Goal: Information Seeking & Learning: Check status

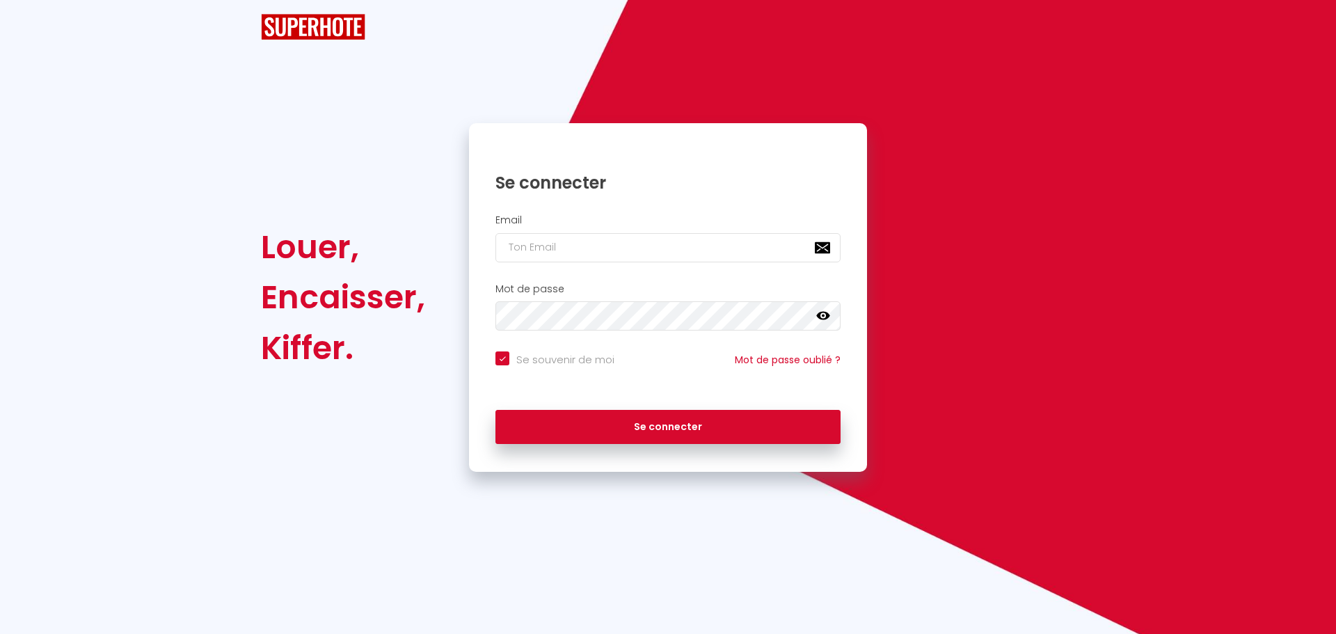
checkbox input "true"
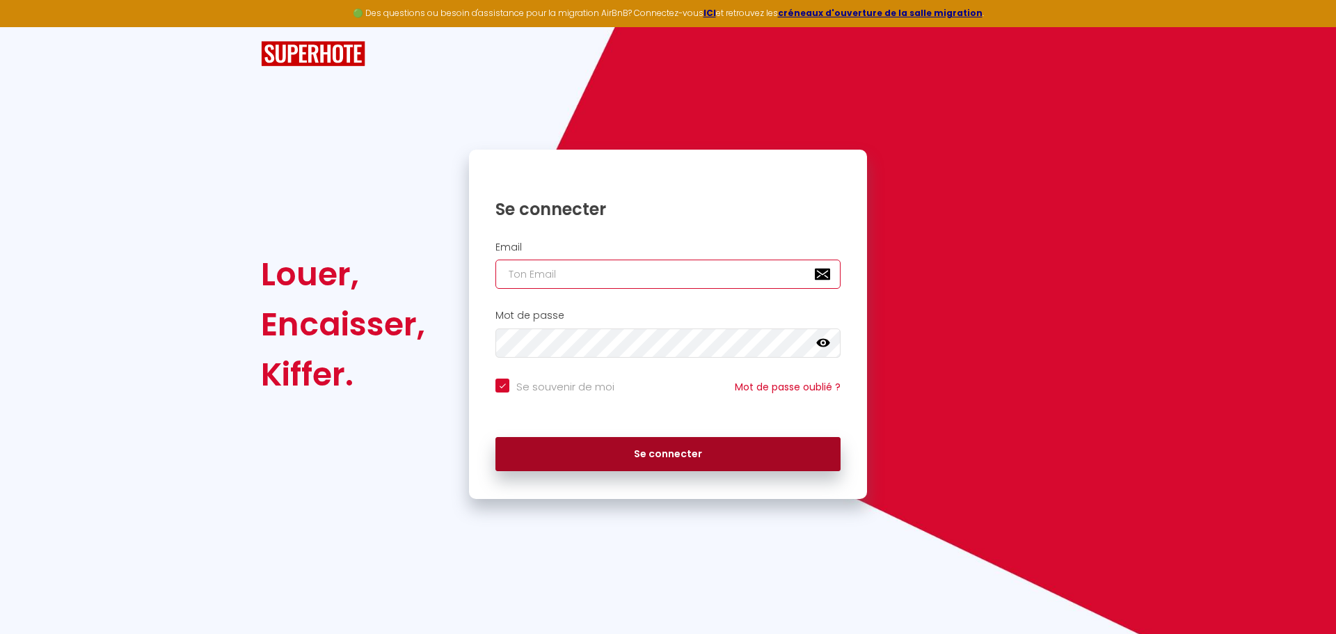
type input "[PERSON_NAME][EMAIL_ADDRESS][DOMAIN_NAME]"
click at [641, 452] on button "Se connecter" at bounding box center [667, 454] width 345 height 35
checkbox input "true"
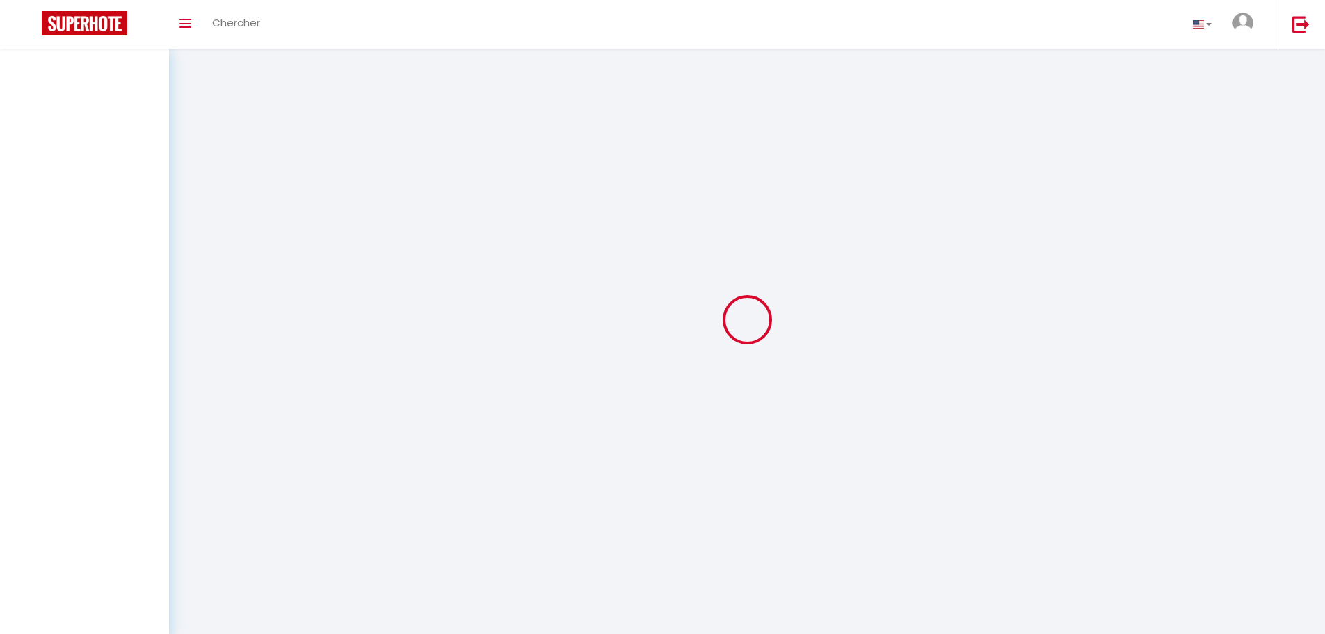
select select
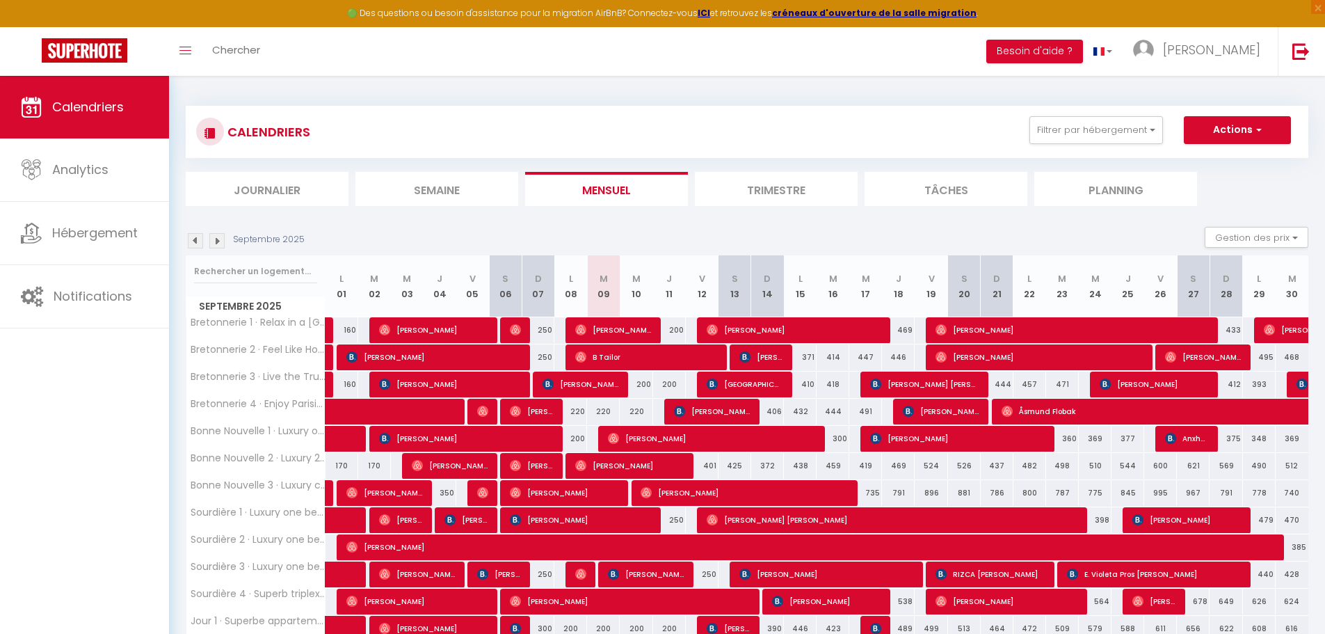
select select
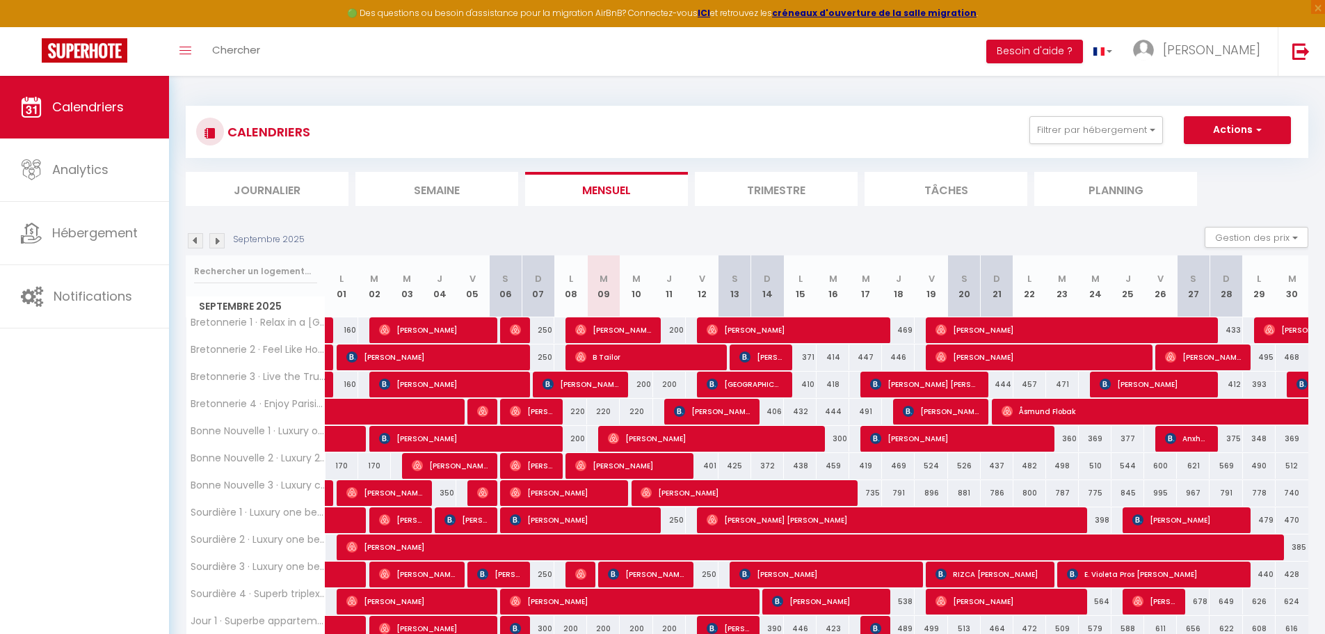
select select
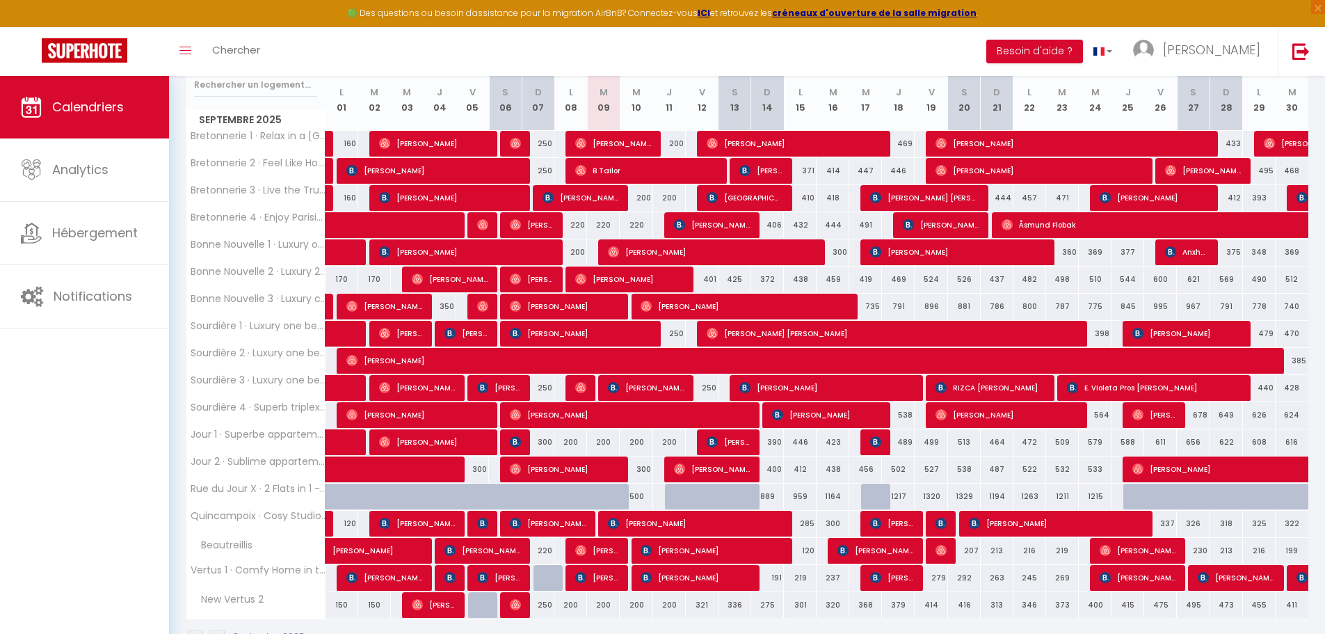
scroll to position [209, 0]
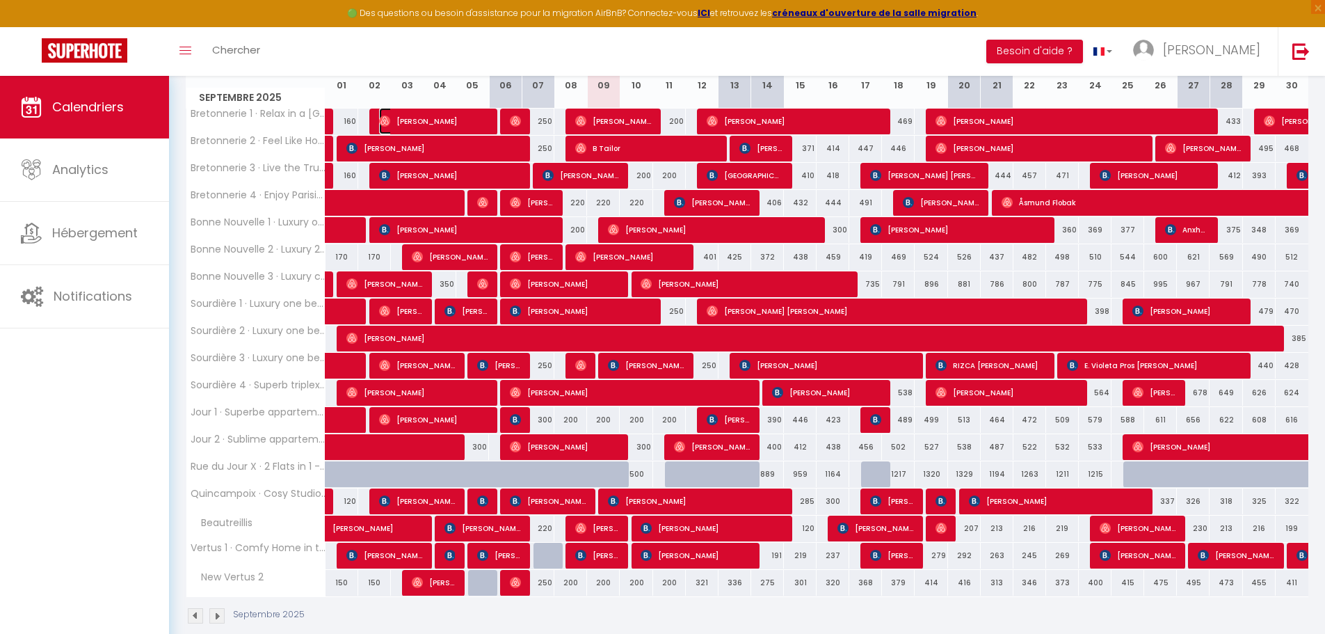
click at [478, 119] on span "[PERSON_NAME]" at bounding box center [433, 121] width 109 height 26
select select "OK"
select select "0"
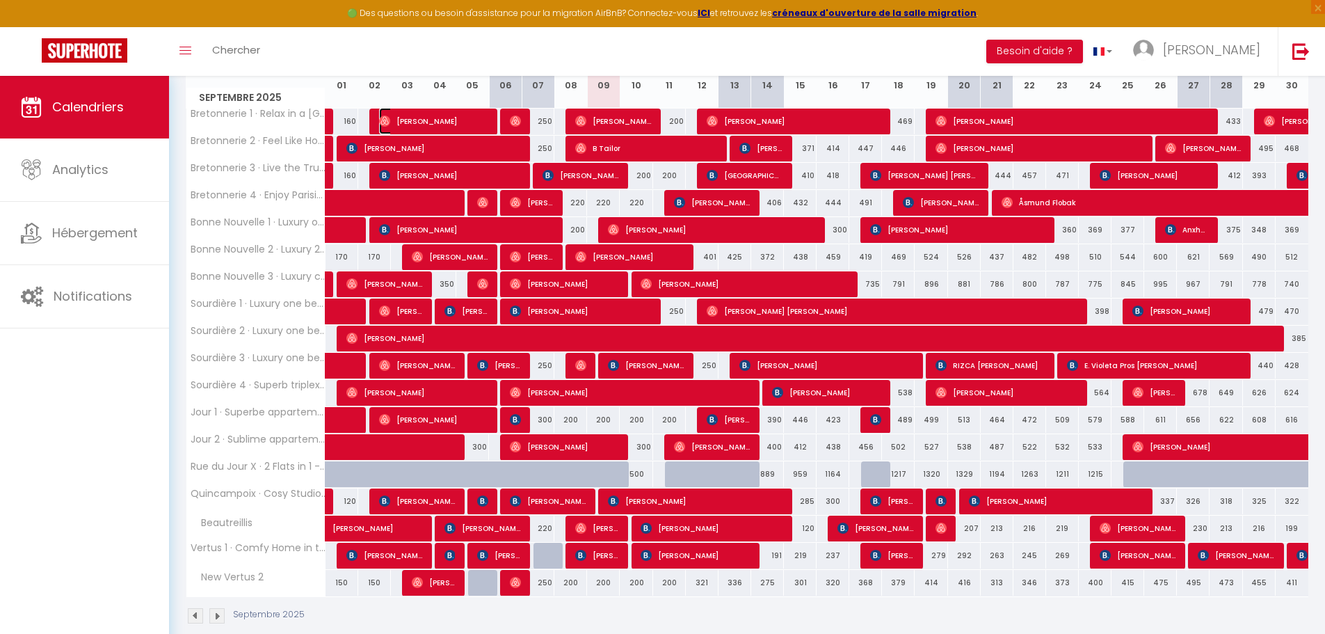
select select "1"
select select
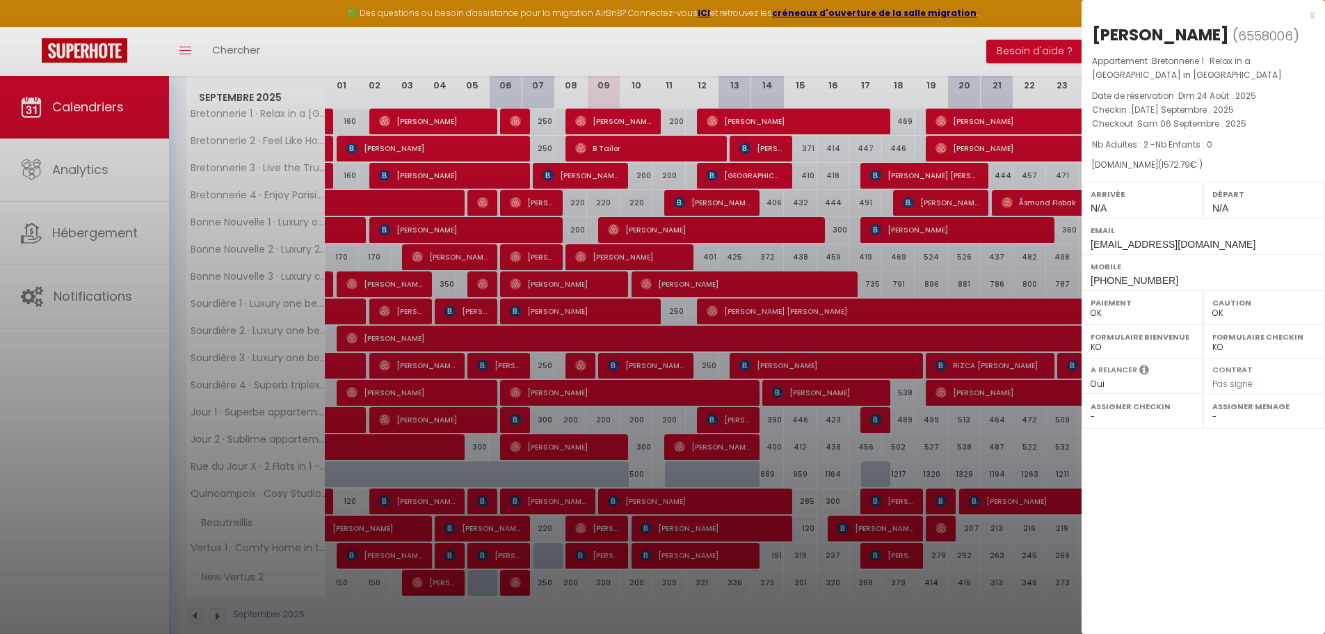
click at [1311, 13] on div "x" at bounding box center [1198, 15] width 233 height 17
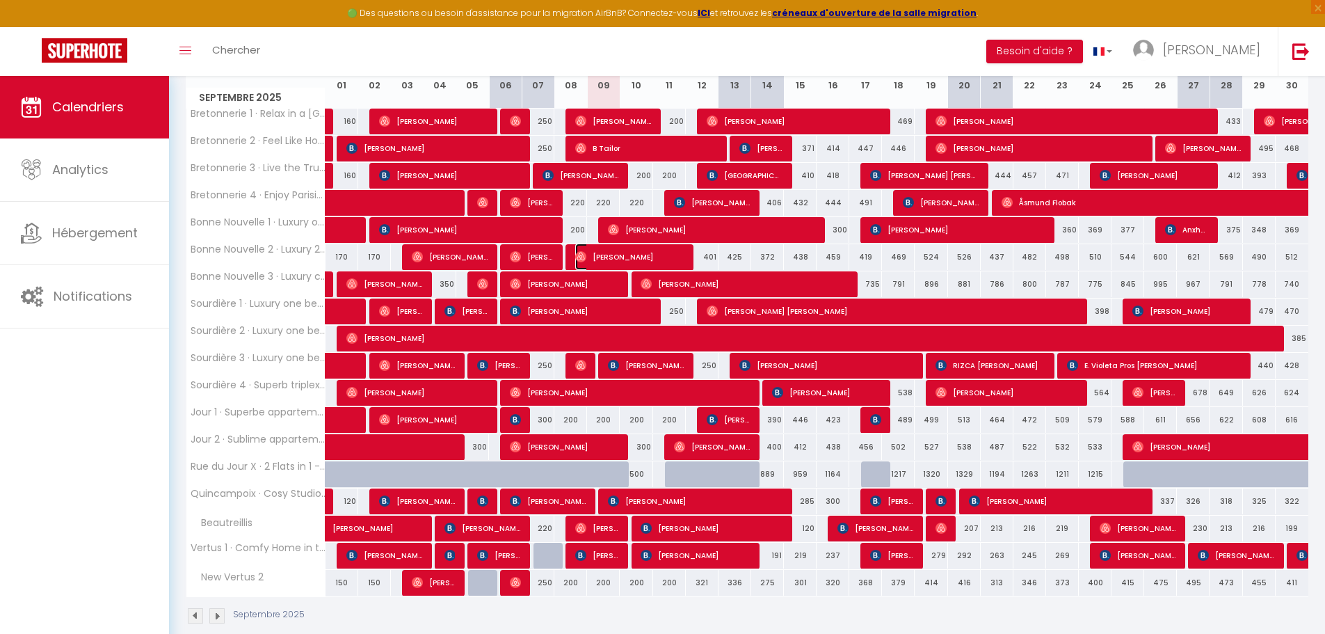
click at [620, 259] on span "[PERSON_NAME]" at bounding box center [629, 256] width 109 height 26
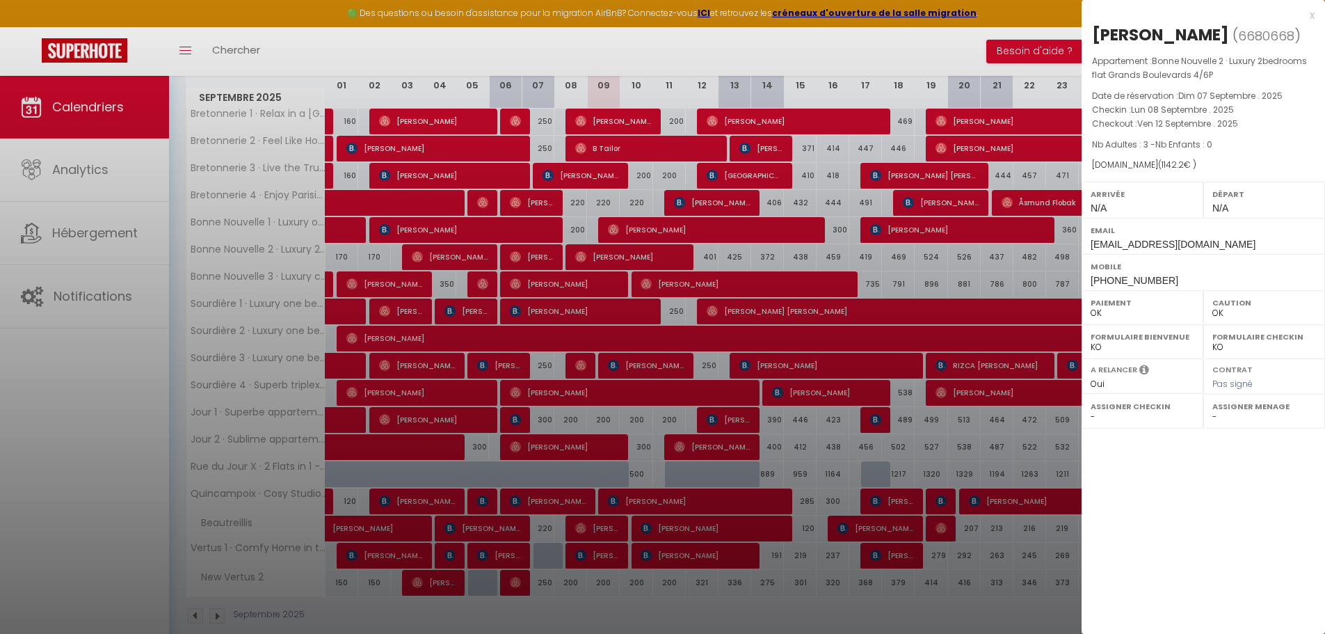
click at [1314, 17] on div "x" at bounding box center [1198, 15] width 233 height 17
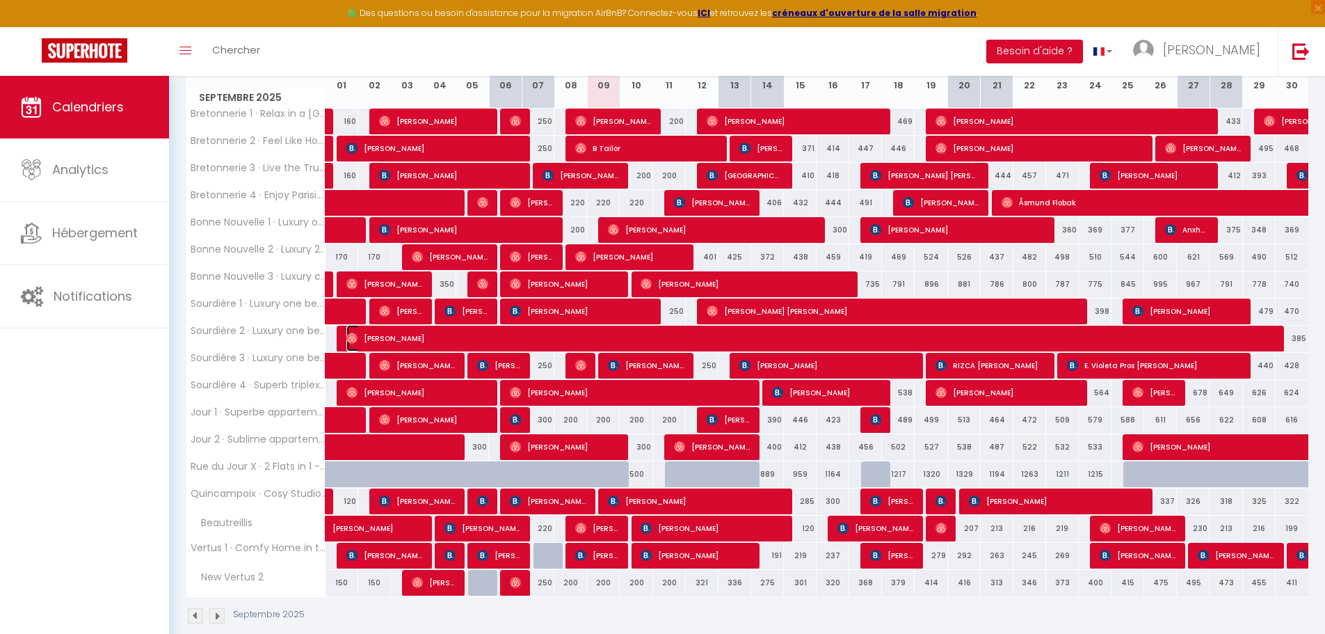
click at [419, 338] on span "[PERSON_NAME]" at bounding box center [809, 338] width 927 height 26
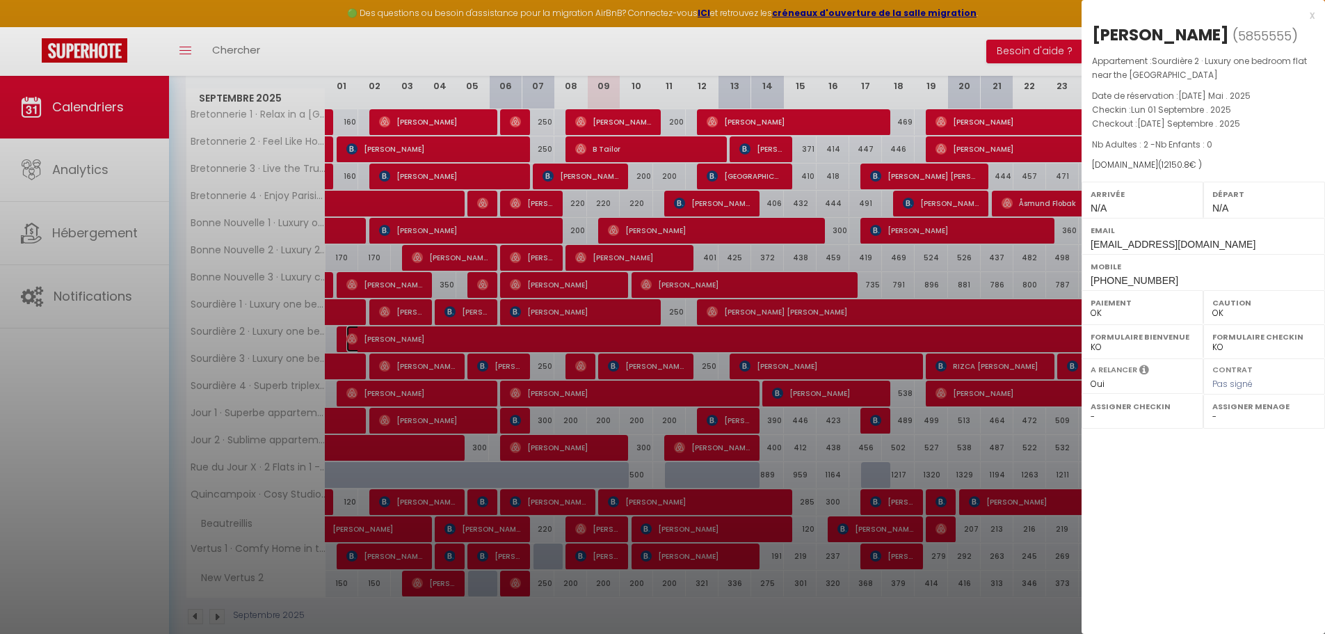
scroll to position [211, 0]
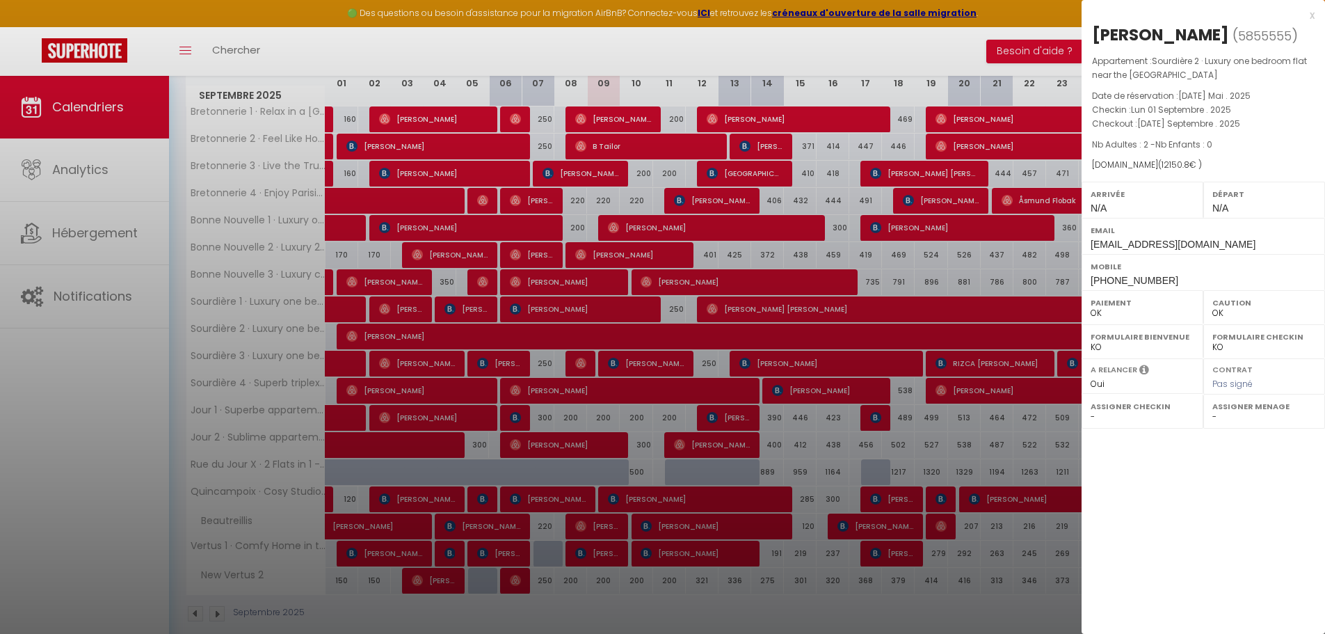
click at [1311, 17] on div "x" at bounding box center [1198, 15] width 233 height 17
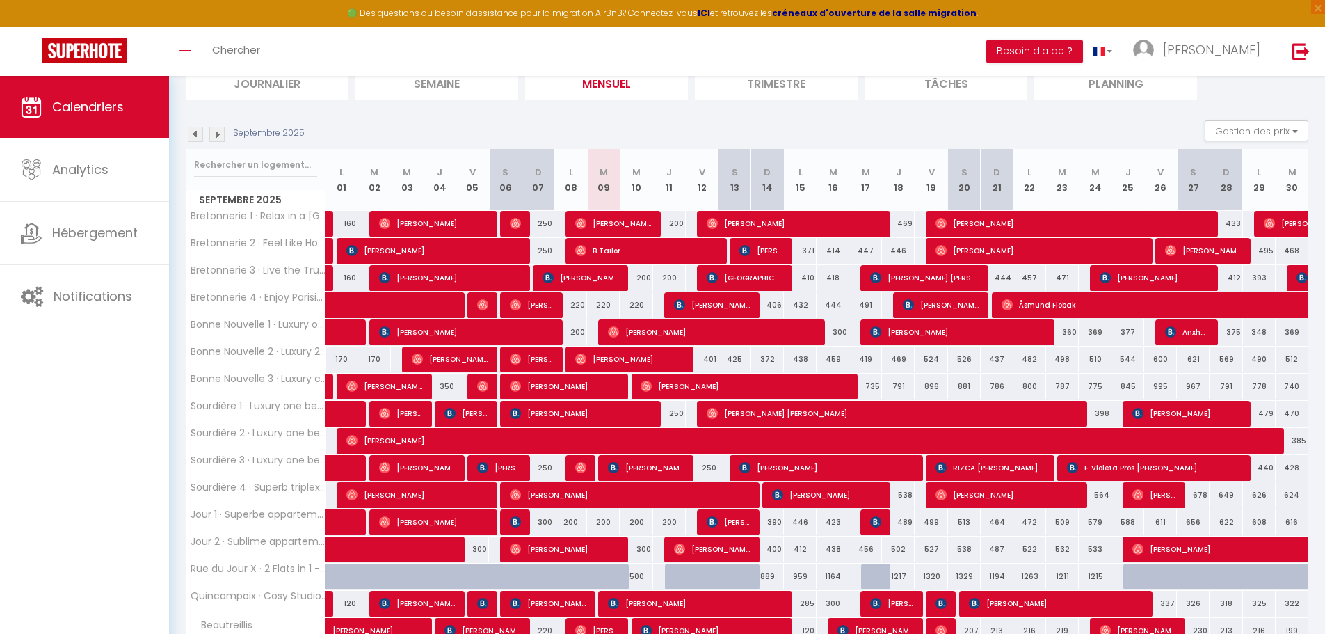
scroll to position [139, 0]
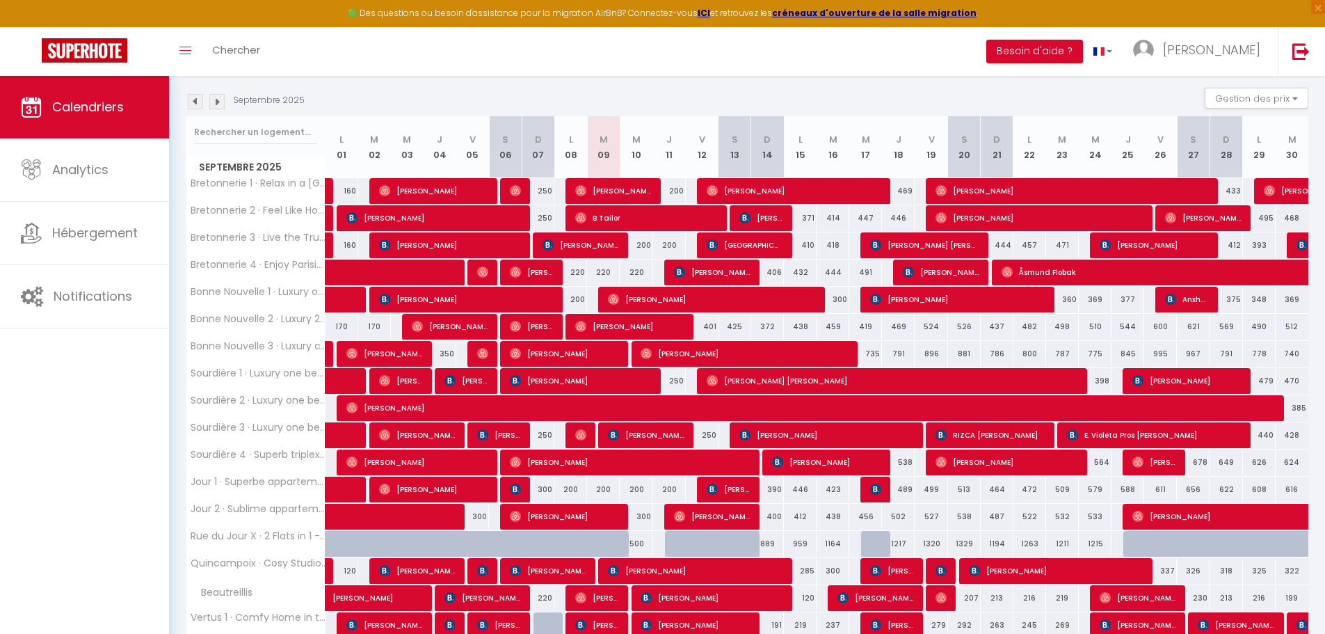
click at [534, 546] on div at bounding box center [550, 551] width 33 height 26
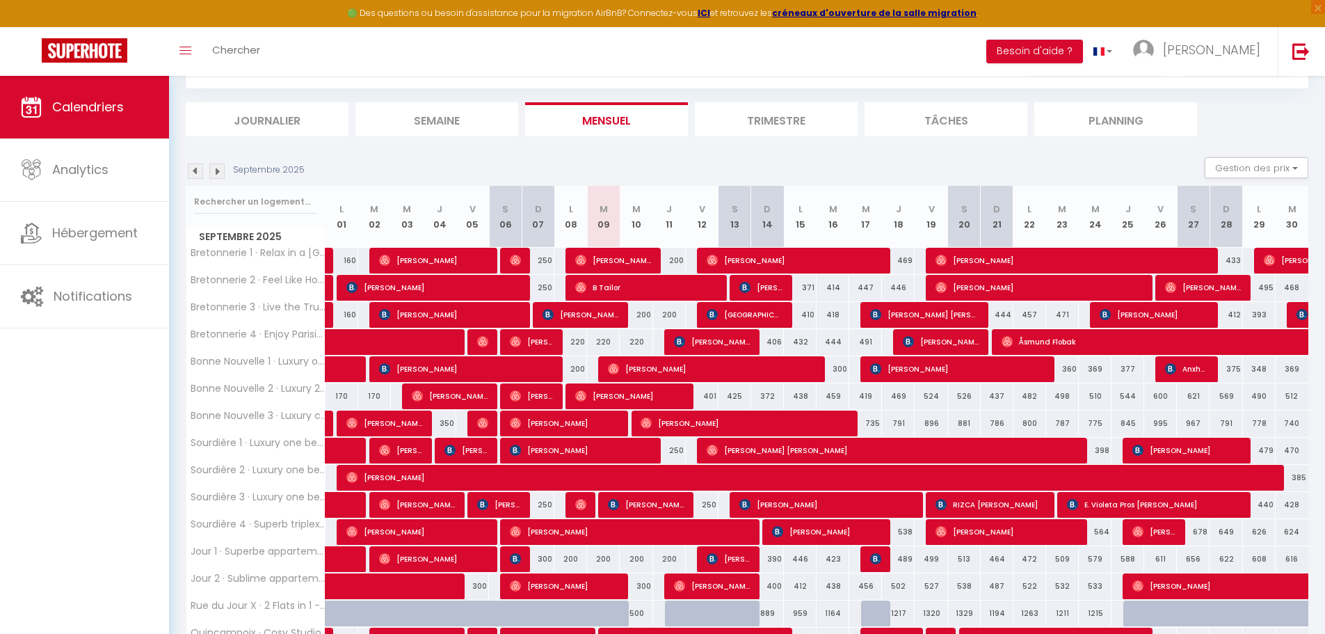
scroll to position [0, 0]
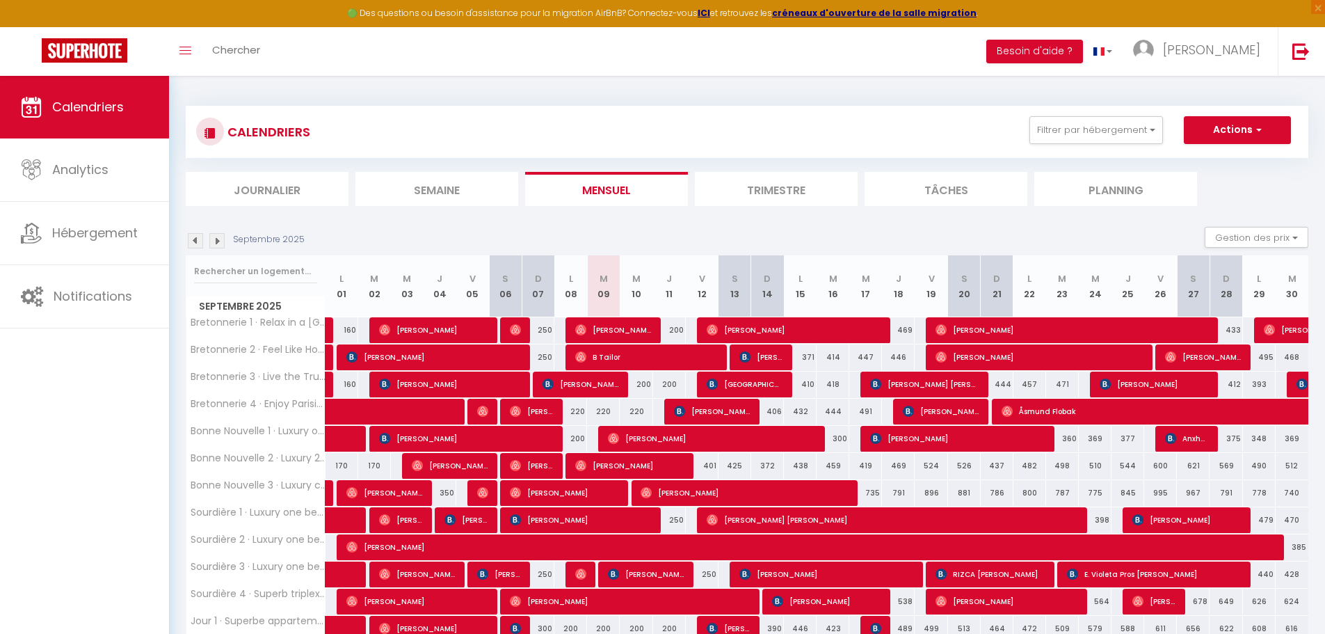
click at [195, 237] on img at bounding box center [195, 240] width 15 height 15
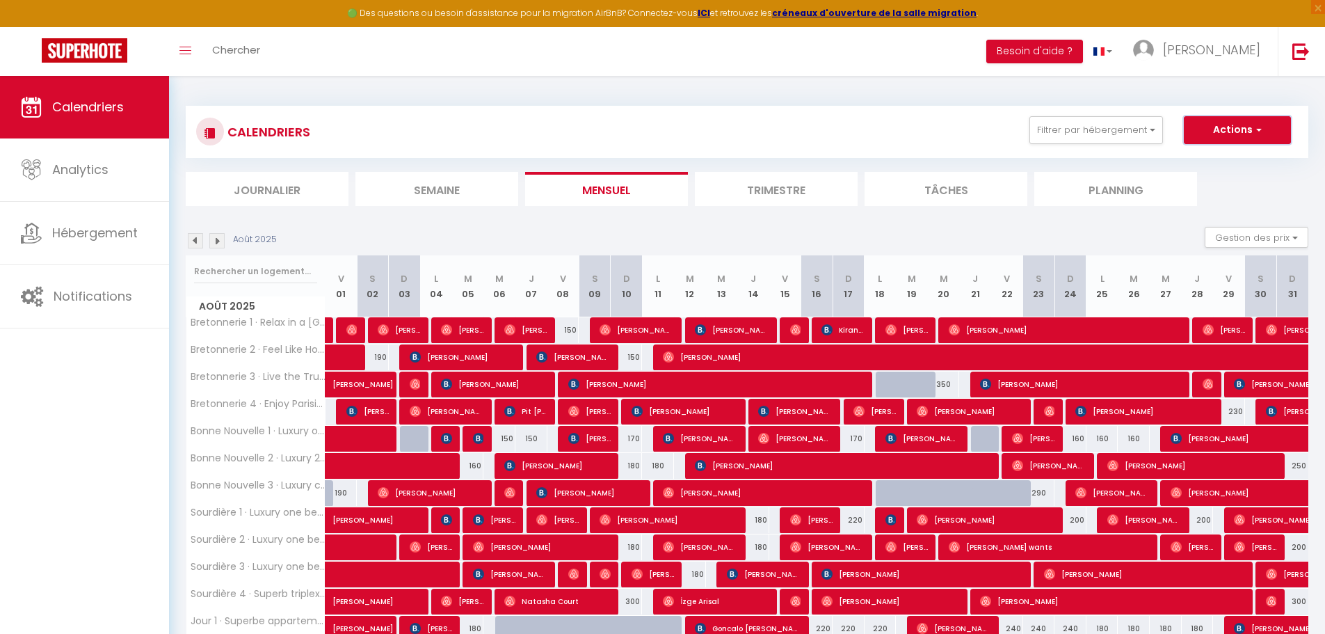
click at [1274, 127] on button "Actions" at bounding box center [1237, 130] width 107 height 28
click at [1293, 237] on button "Gestion des prix" at bounding box center [1257, 237] width 104 height 21
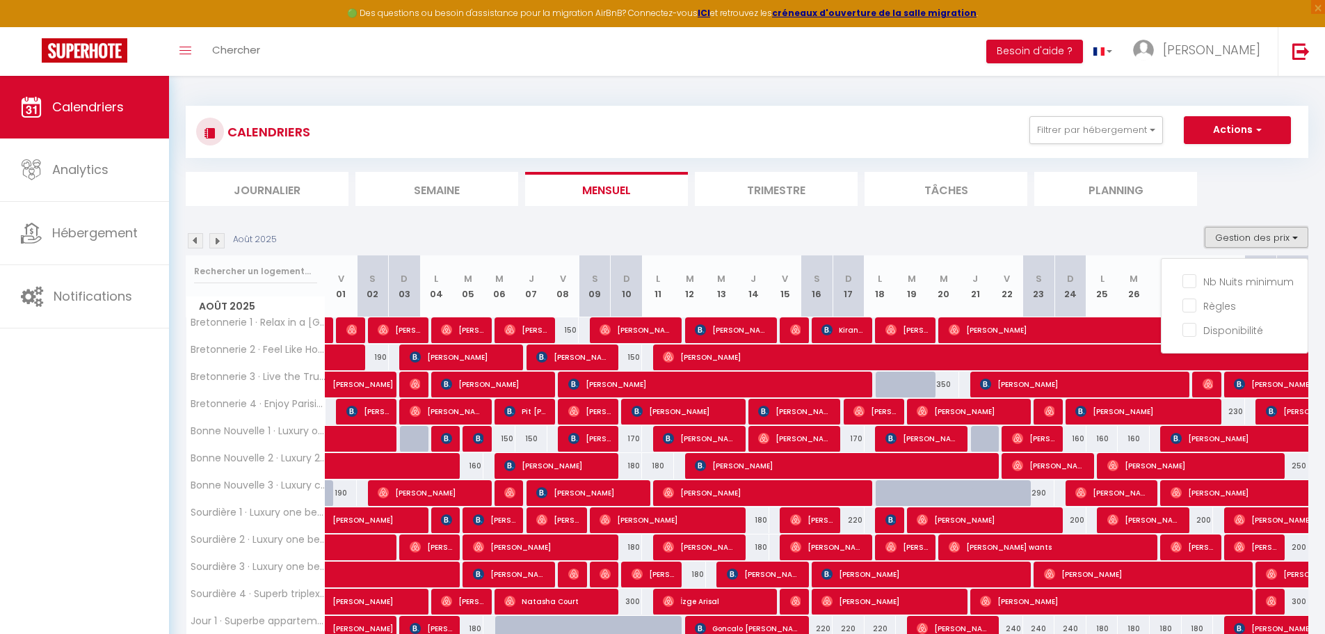
click at [1293, 237] on button "Gestion des prix" at bounding box center [1257, 237] width 104 height 21
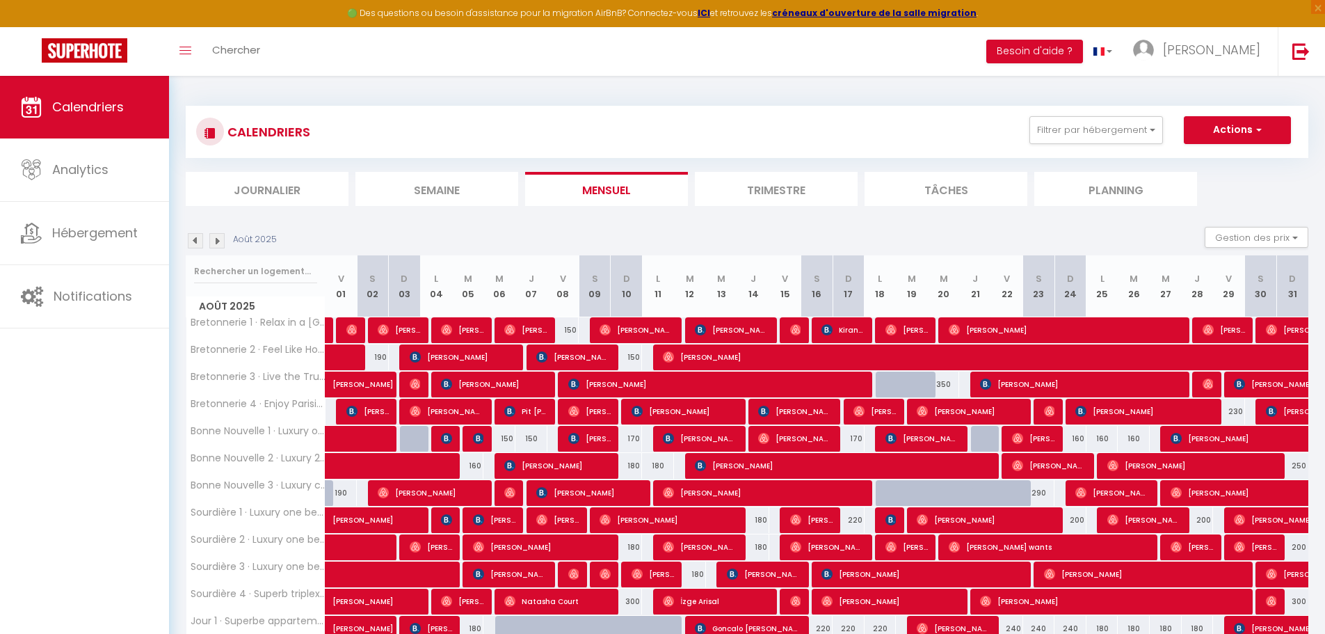
click at [217, 241] on img at bounding box center [216, 240] width 15 height 15
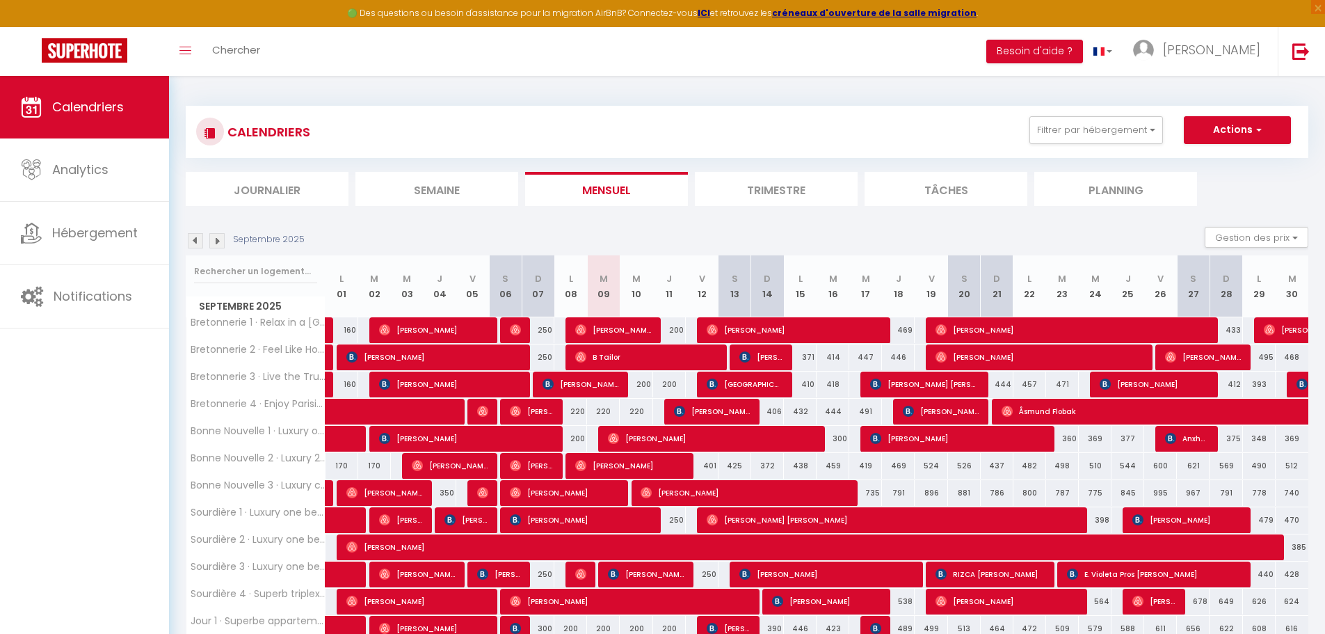
click at [216, 237] on img at bounding box center [216, 240] width 15 height 15
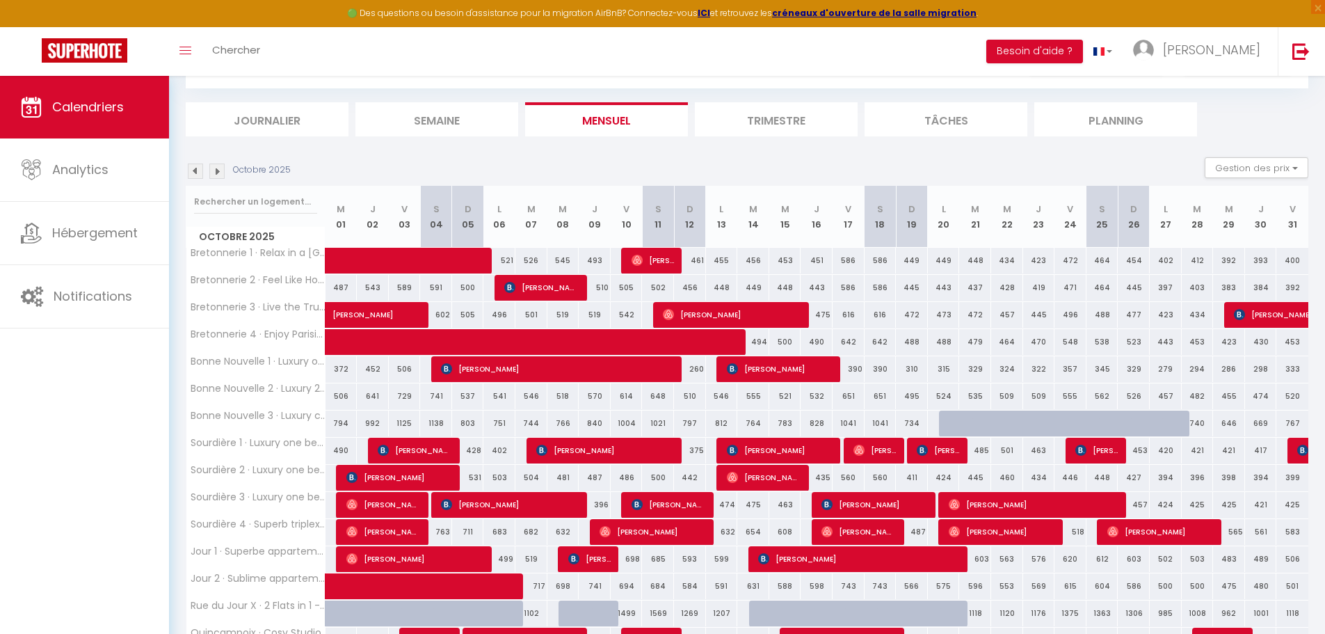
scroll to position [139, 0]
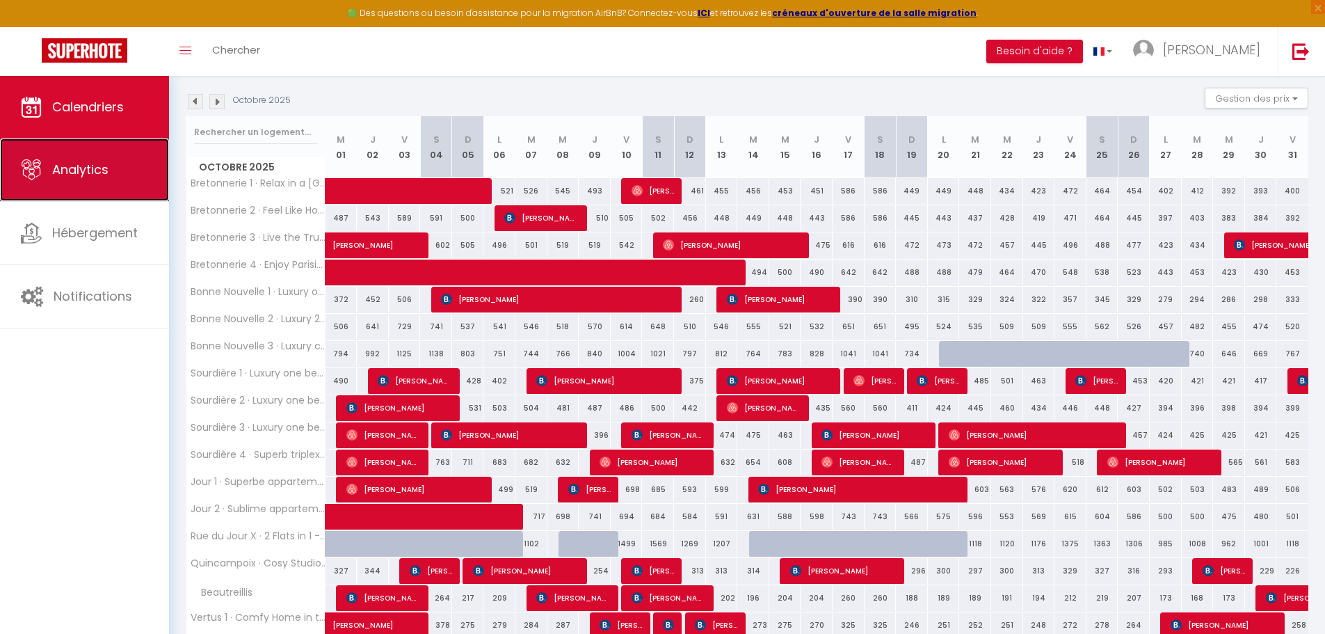
click at [77, 170] on span "Analytics" at bounding box center [80, 169] width 56 height 17
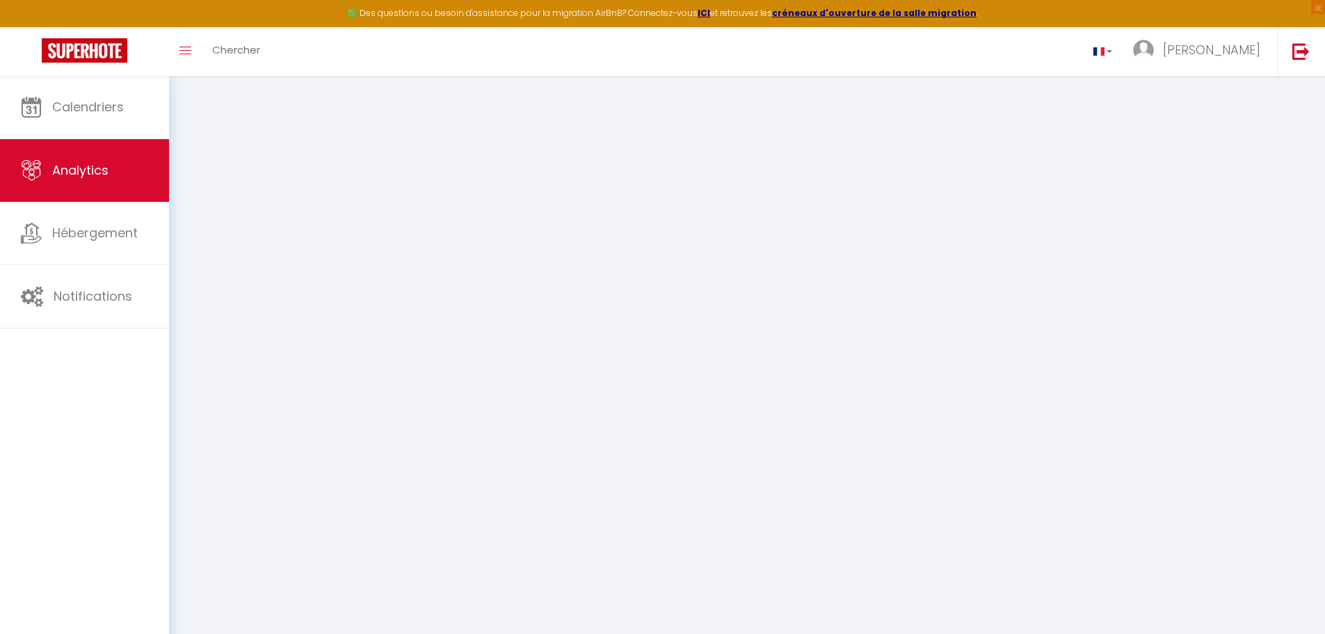
select select "2025"
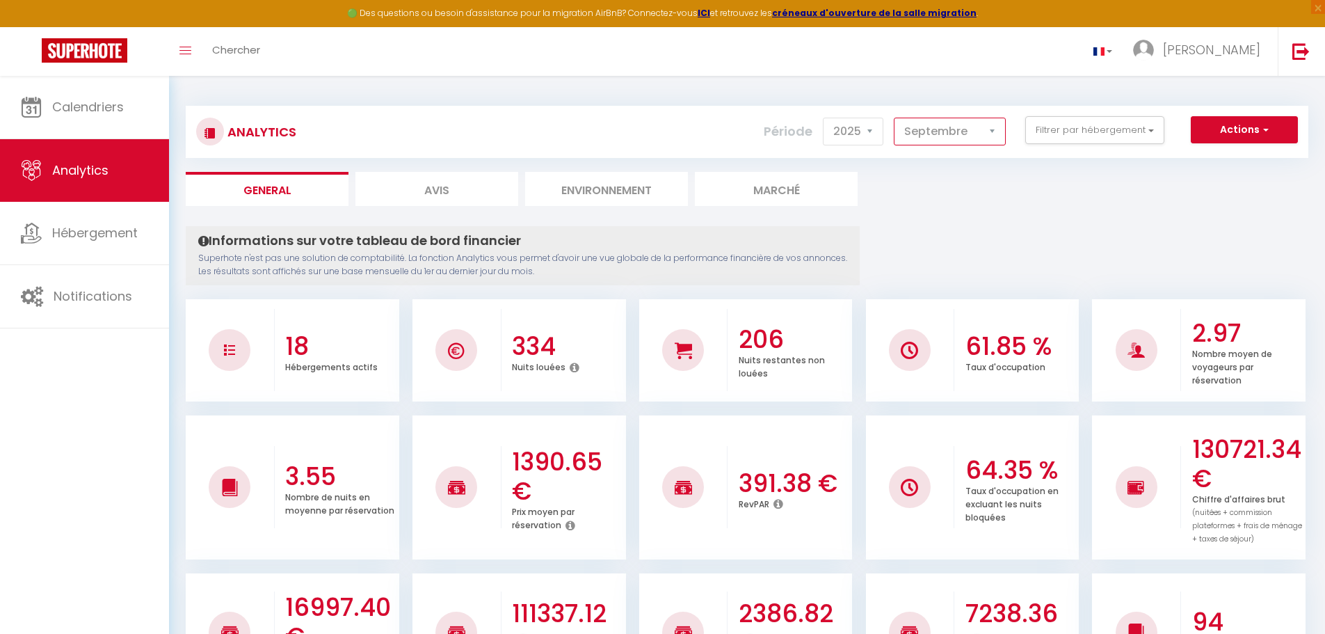
click at [991, 121] on select "[PERSON_NAME] Mars [PERSON_NAME] Juin Juillet Août Septembre Octobre Novembre D…" at bounding box center [950, 132] width 112 height 28
click at [895, 118] on select "[PERSON_NAME] Mars [PERSON_NAME] Juin Juillet Août Septembre Octobre Novembre D…" at bounding box center [950, 132] width 112 height 28
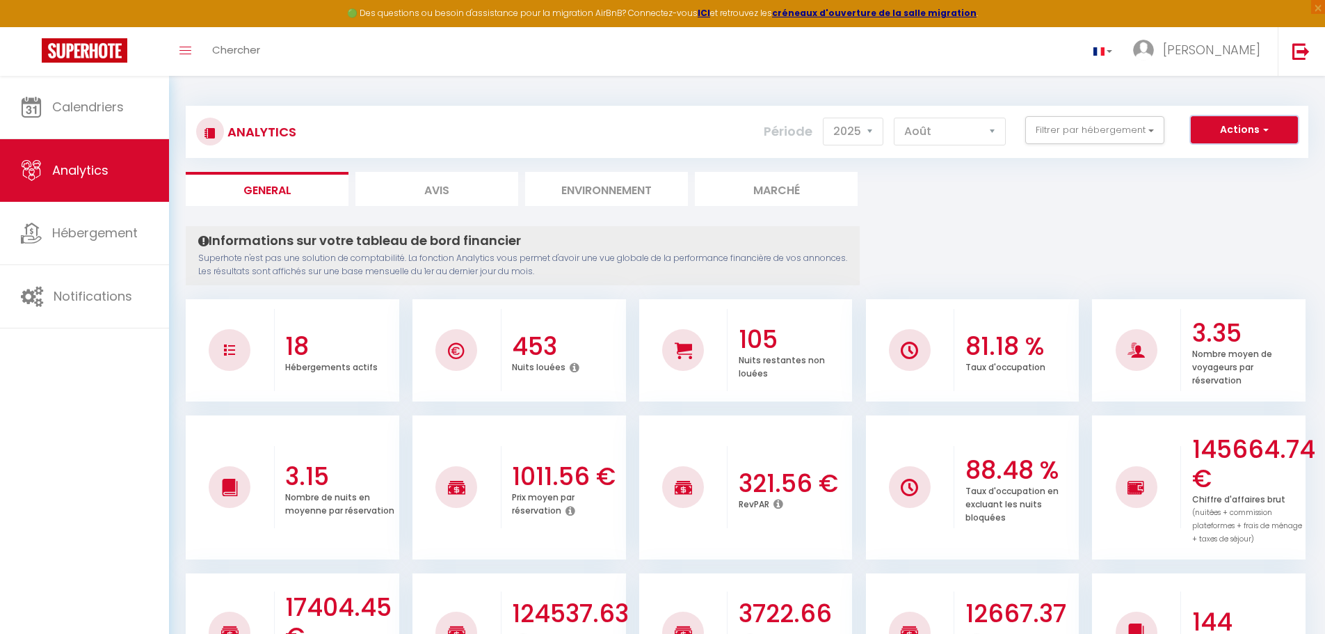
click at [1266, 131] on span "button" at bounding box center [1264, 129] width 8 height 14
click at [1267, 129] on span "button" at bounding box center [1264, 129] width 8 height 14
click at [997, 133] on select "[PERSON_NAME] Mars [PERSON_NAME] Juin Juillet Août Septembre Octobre Novembre D…" at bounding box center [950, 132] width 112 height 28
click at [895, 118] on select "[PERSON_NAME] Mars [PERSON_NAME] Juin Juillet Août Septembre Octobre Novembre D…" at bounding box center [950, 132] width 112 height 28
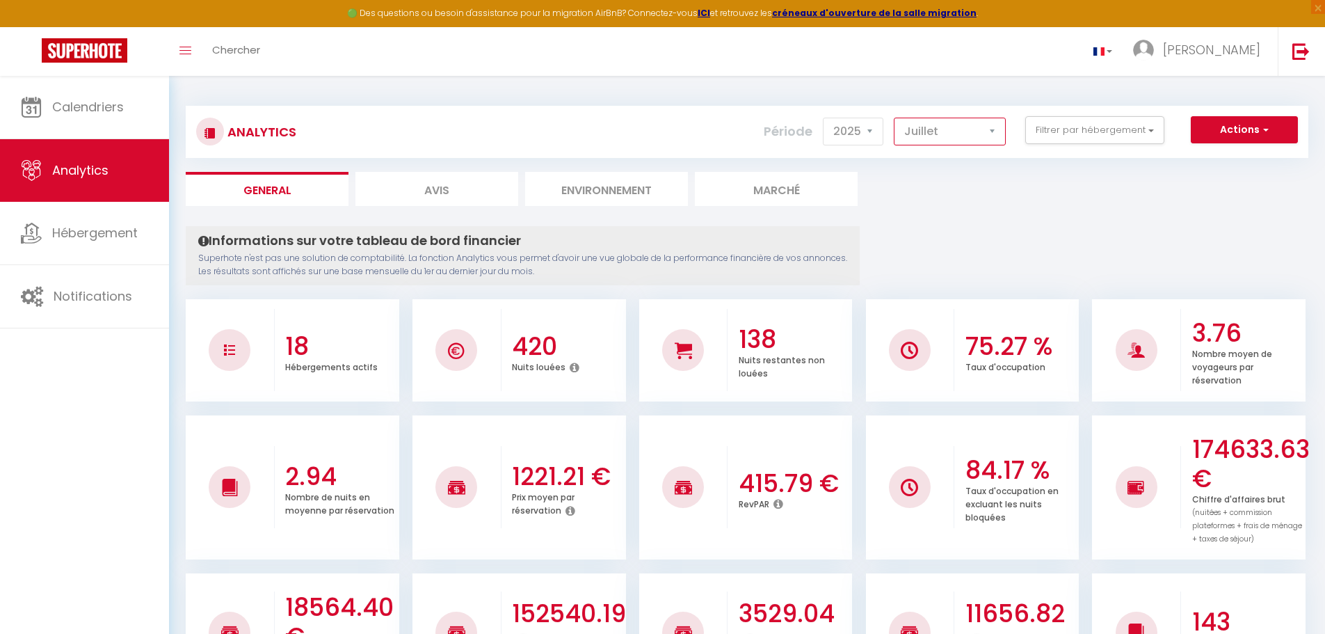
click at [995, 129] on select "[PERSON_NAME] Mars [PERSON_NAME] Juin Juillet Août Septembre Octobre Novembre D…" at bounding box center [950, 132] width 112 height 28
click at [895, 118] on select "[PERSON_NAME] Mars [PERSON_NAME] Juin Juillet Août Septembre Octobre Novembre D…" at bounding box center [950, 132] width 112 height 28
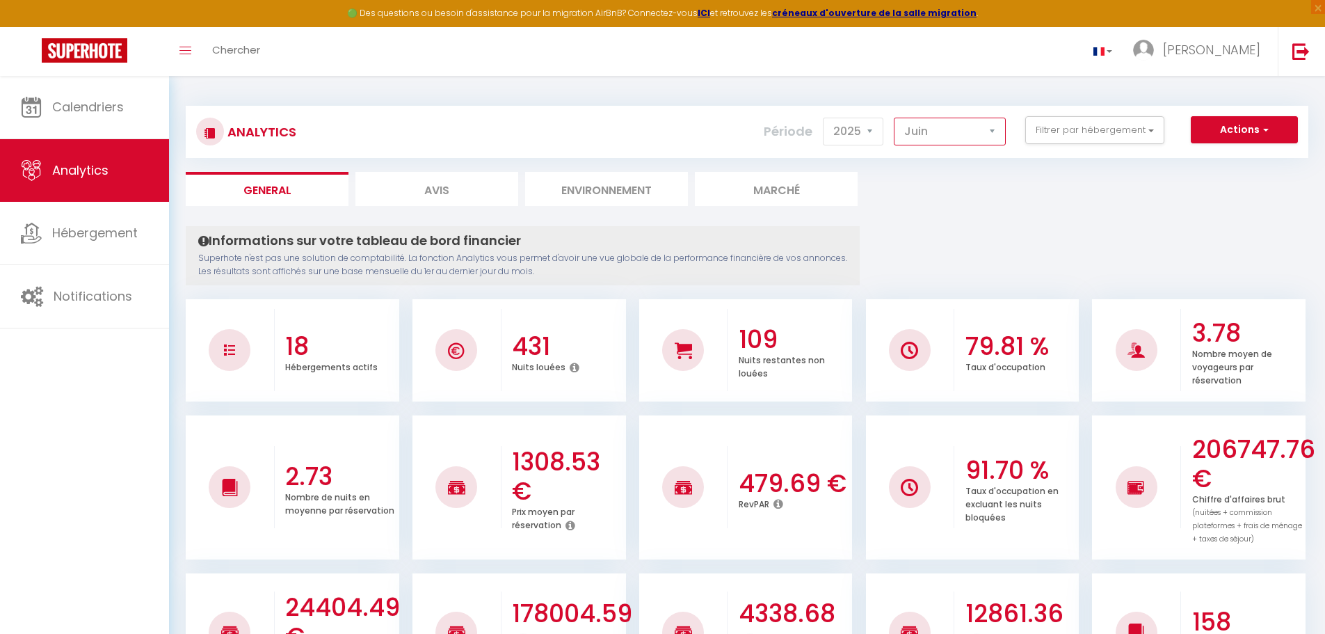
click at [997, 129] on select "[PERSON_NAME] Mars [PERSON_NAME] Juin Juillet Août Septembre Octobre Novembre D…" at bounding box center [950, 132] width 112 height 28
click at [895, 118] on select "[PERSON_NAME] Mars [PERSON_NAME] Juin Juillet Août Septembre Octobre Novembre D…" at bounding box center [950, 132] width 112 height 28
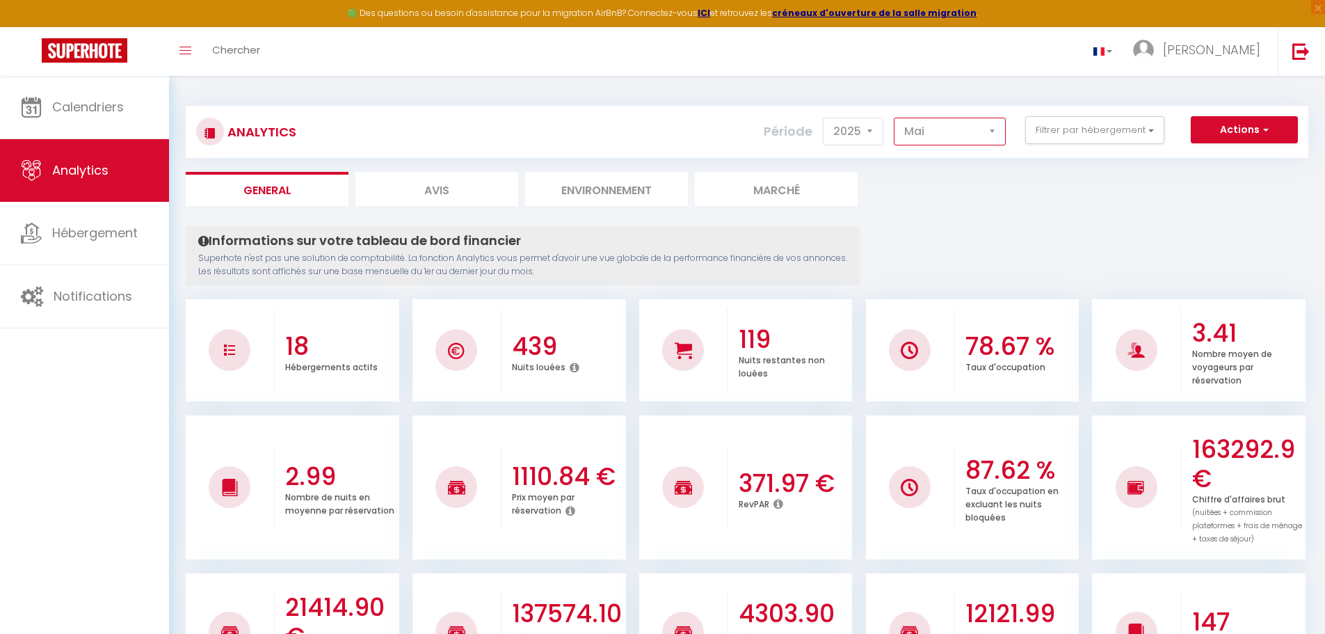
click at [993, 135] on select "[PERSON_NAME] Mars [PERSON_NAME] Juin Juillet Août Septembre Octobre Novembre D…" at bounding box center [950, 132] width 112 height 28
click at [895, 118] on select "[PERSON_NAME] Mars [PERSON_NAME] Juin Juillet Août Septembre Octobre Novembre D…" at bounding box center [950, 132] width 112 height 28
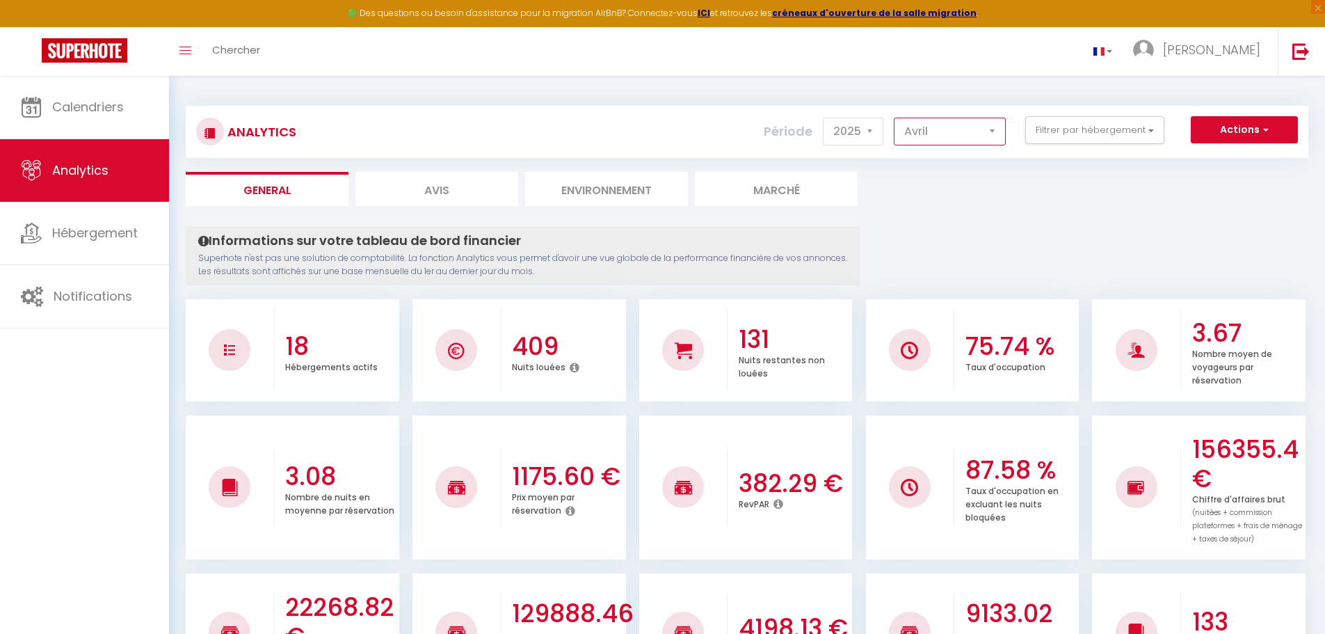
click at [992, 134] on select "[PERSON_NAME] Mars [PERSON_NAME] Juin Juillet Août Septembre Octobre Novembre D…" at bounding box center [950, 132] width 112 height 28
click at [895, 118] on select "[PERSON_NAME] Mars [PERSON_NAME] Juin Juillet Août Septembre Octobre Novembre D…" at bounding box center [950, 132] width 112 height 28
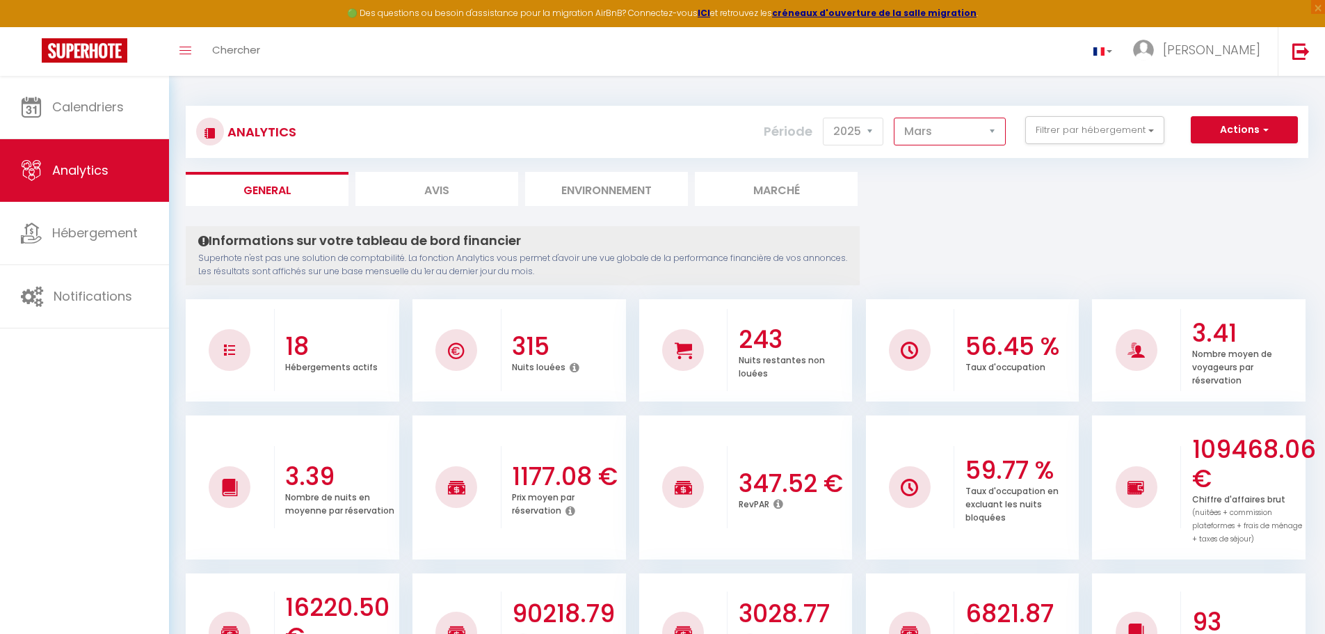
click at [996, 133] on select "[PERSON_NAME] Mars [PERSON_NAME] Juin Juillet Août Septembre Octobre Novembre D…" at bounding box center [950, 132] width 112 height 28
click at [895, 118] on select "[PERSON_NAME] Mars [PERSON_NAME] Juin Juillet Août Septembre Octobre Novembre D…" at bounding box center [950, 132] width 112 height 28
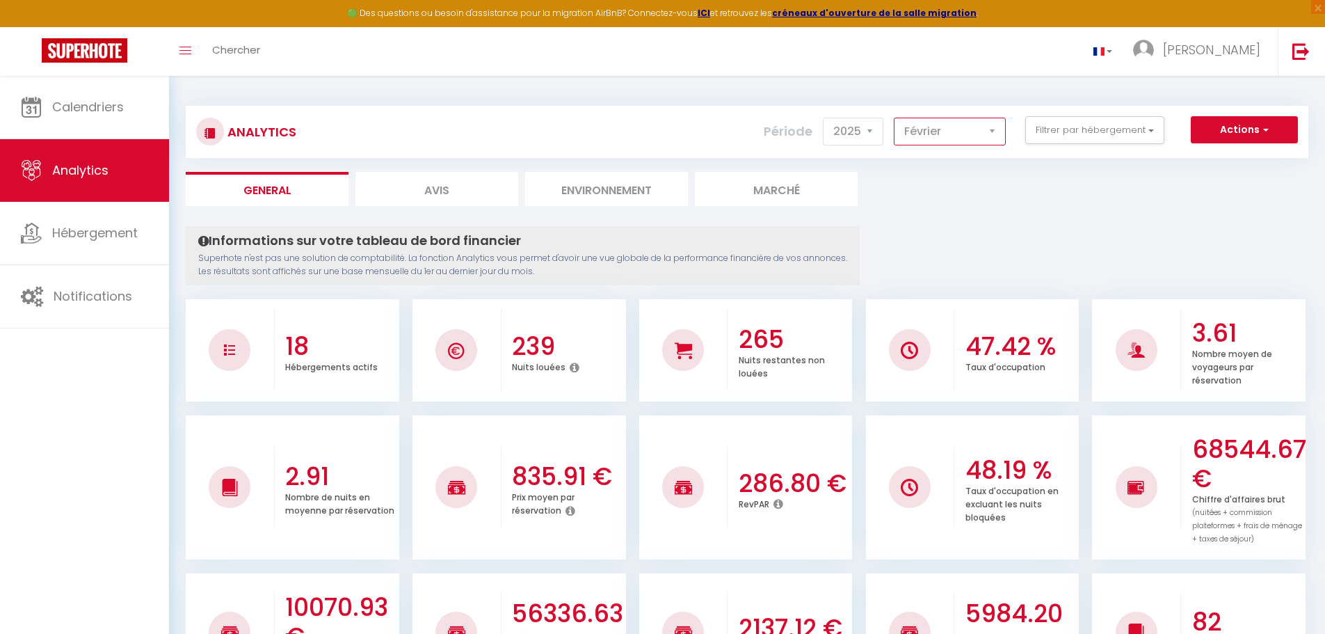
click at [993, 135] on select "[PERSON_NAME] Mars [PERSON_NAME] Juin Juillet Août Septembre Octobre Novembre D…" at bounding box center [950, 132] width 112 height 28
click at [895, 118] on select "[PERSON_NAME] Mars [PERSON_NAME] Juin Juillet Août Septembre Octobre Novembre D…" at bounding box center [950, 132] width 112 height 28
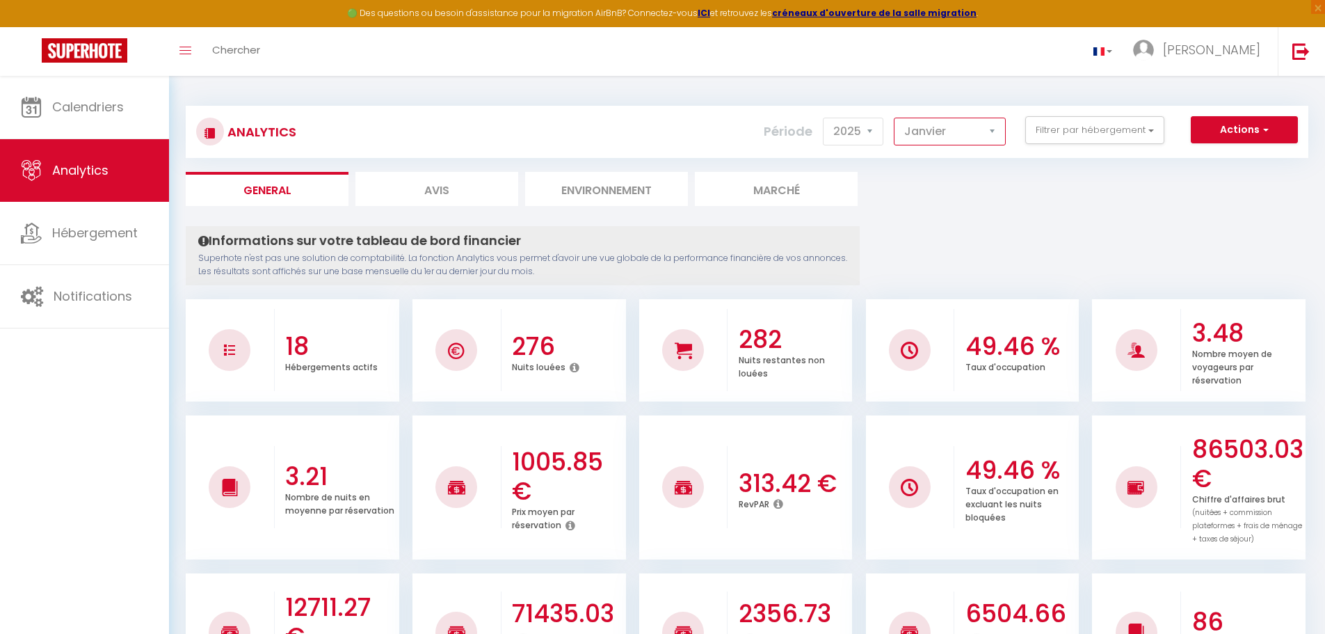
click at [997, 129] on select "[PERSON_NAME] Mars [PERSON_NAME] Juin Juillet Août Septembre Octobre Novembre D…" at bounding box center [950, 132] width 112 height 28
select select "9"
click at [895, 118] on select "[PERSON_NAME] Mars [PERSON_NAME] Juin Juillet Août Septembre Octobre Novembre D…" at bounding box center [950, 132] width 112 height 28
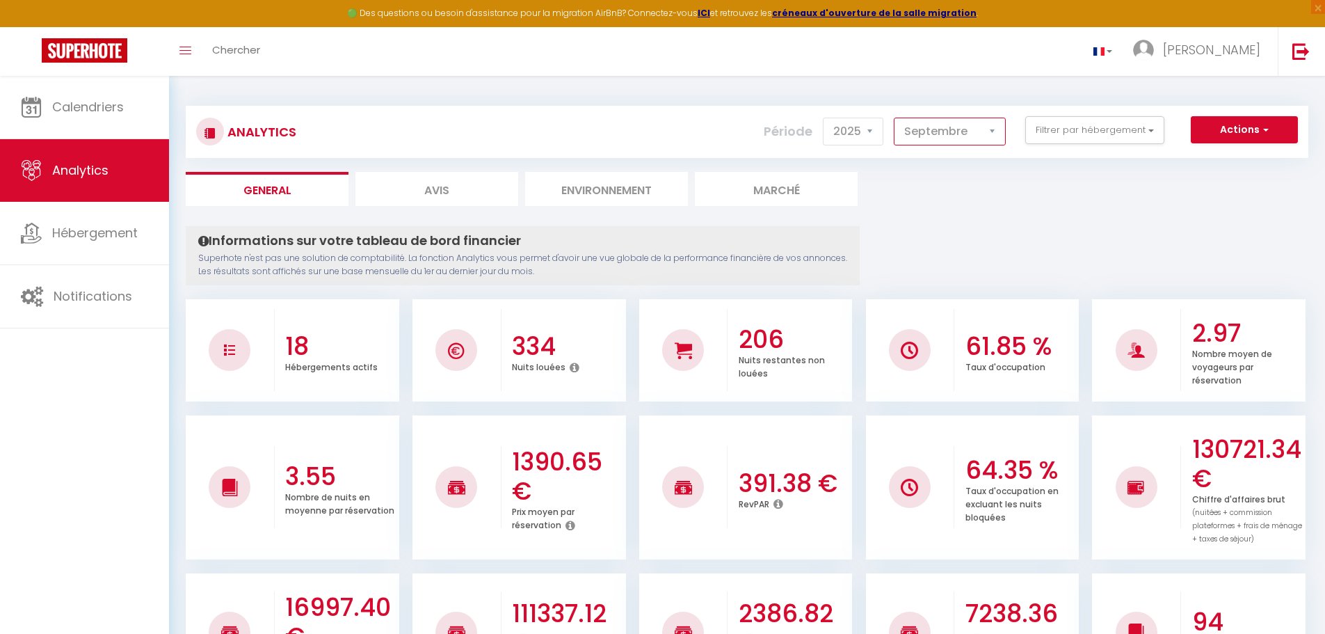
click at [996, 131] on select "[PERSON_NAME] Mars [PERSON_NAME] Juin Juillet Août Septembre Octobre Novembre D…" at bounding box center [950, 132] width 112 height 28
click at [877, 126] on select "2014 2015 2016 2017 2018 2019 2020 2021 2022 2023 2024 2025 2026 2027" at bounding box center [853, 132] width 61 height 28
select select "2024"
click at [824, 118] on select "2014 2015 2016 2017 2018 2019 2020 2021 2022 2023 2024 2025 2026 2027" at bounding box center [853, 132] width 61 height 28
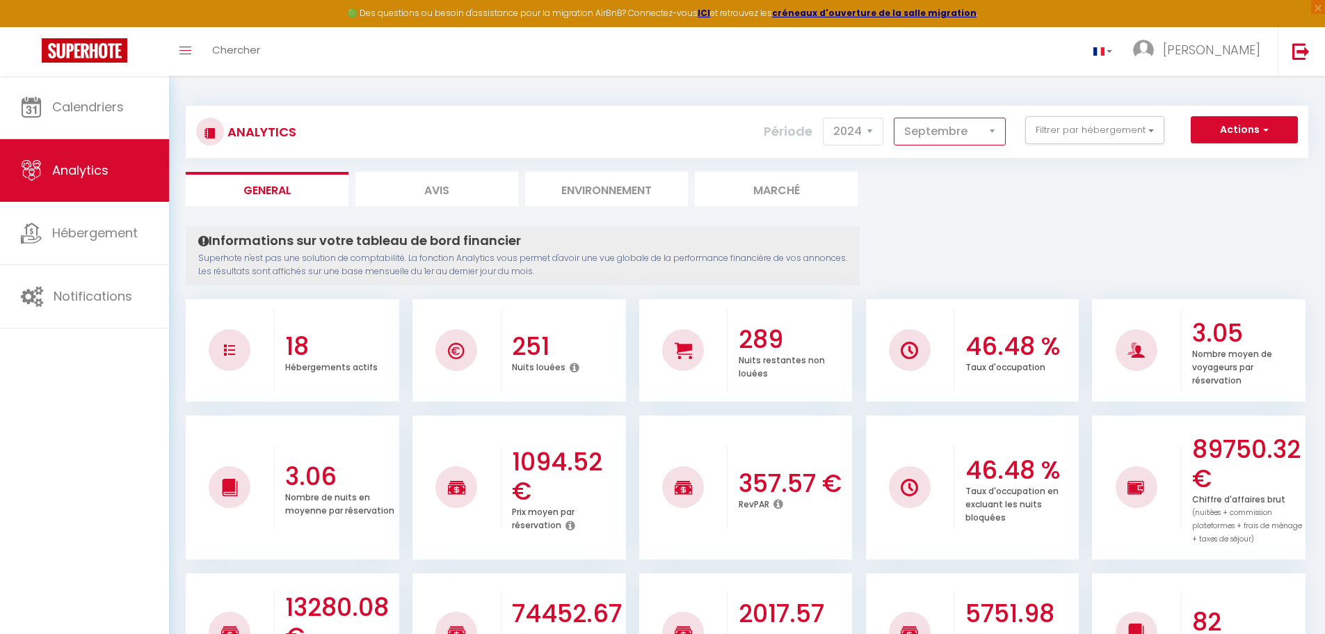
click at [991, 132] on select "[PERSON_NAME] Mars [PERSON_NAME] Juin Juillet Août Septembre Octobre Novembre D…" at bounding box center [950, 132] width 112 height 28
select select "8"
click at [895, 118] on select "[PERSON_NAME] Mars [PERSON_NAME] Juin Juillet Août Septembre Octobre Novembre D…" at bounding box center [950, 132] width 112 height 28
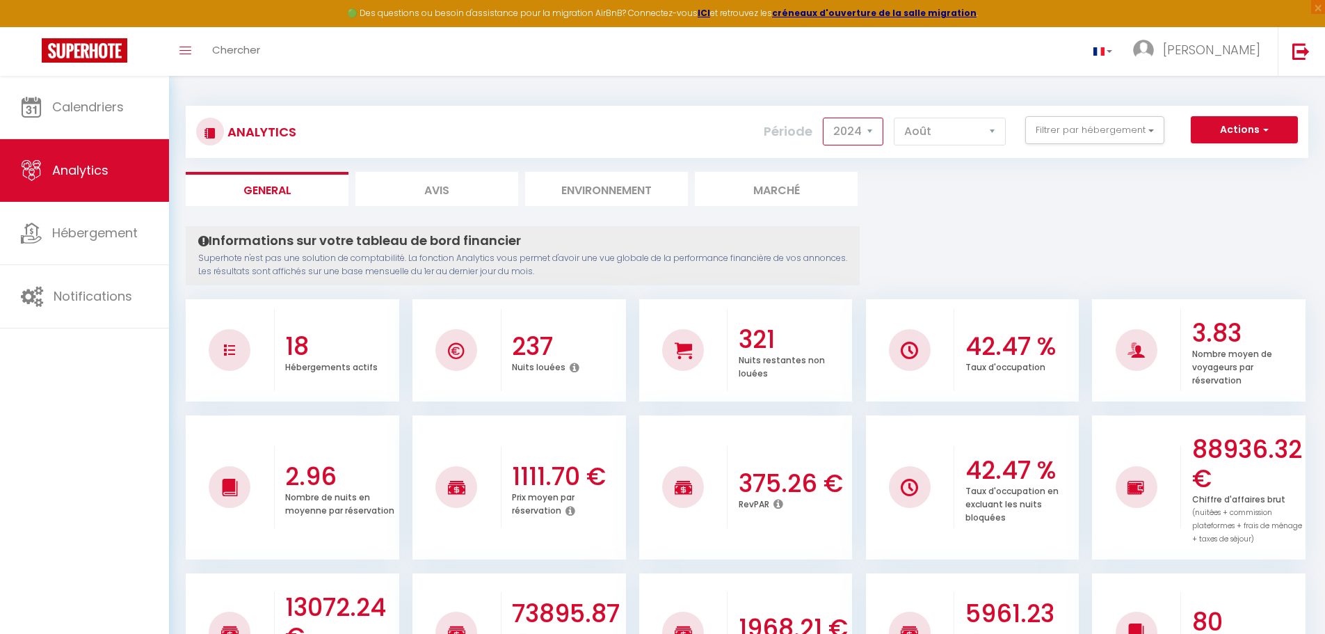
click at [874, 129] on select "2014 2015 2016 2017 2018 2019 2020 2021 2022 2023 2024 2025 2026 2027" at bounding box center [853, 132] width 61 height 28
select select "2025"
click at [824, 118] on select "2014 2015 2016 2017 2018 2019 2020 2021 2022 2023 2024 2025 2026 2027" at bounding box center [853, 132] width 61 height 28
